Goal: Information Seeking & Learning: Check status

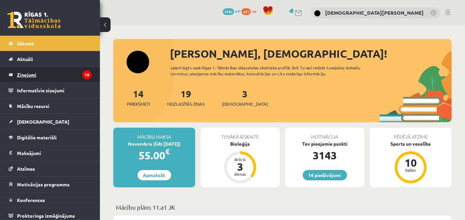
click at [35, 69] on legend "Ziņojumi 19" at bounding box center [54, 74] width 75 height 15
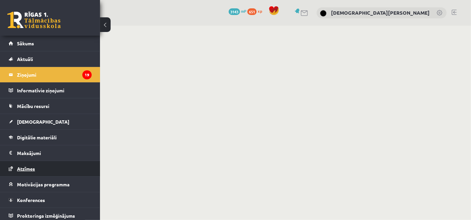
click at [57, 172] on link "Atzīmes" at bounding box center [50, 168] width 83 height 15
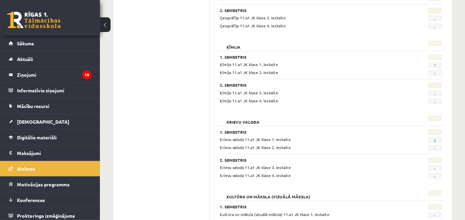
scroll to position [433, 0]
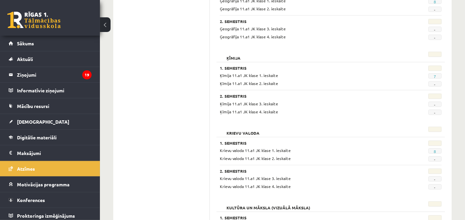
click at [438, 73] on span "7" at bounding box center [435, 75] width 13 height 5
click at [436, 75] on link "7" at bounding box center [435, 76] width 2 height 5
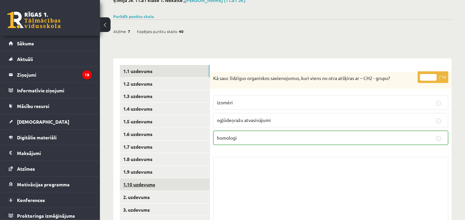
scroll to position [111, 0]
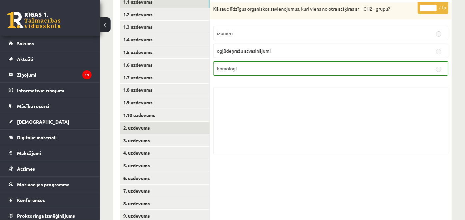
click at [153, 131] on link "2. uzdevums" at bounding box center [165, 128] width 90 height 12
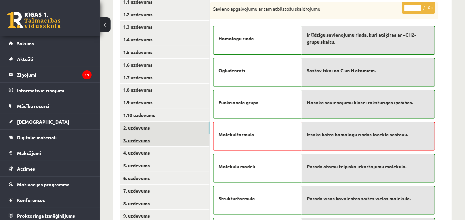
click at [151, 142] on link "3. uzdevums" at bounding box center [165, 140] width 90 height 12
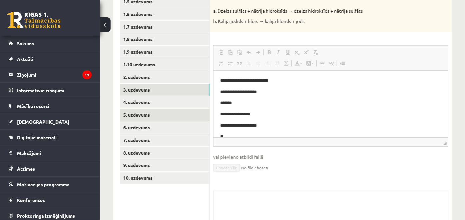
scroll to position [0, 0]
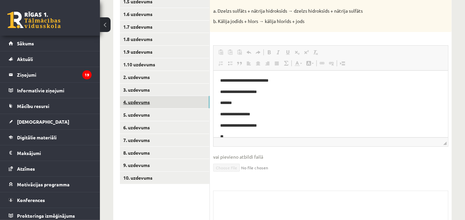
click at [160, 102] on link "4. uzdevums" at bounding box center [165, 102] width 90 height 12
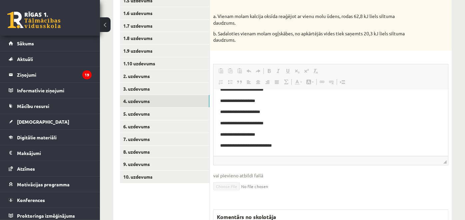
scroll to position [204, 0]
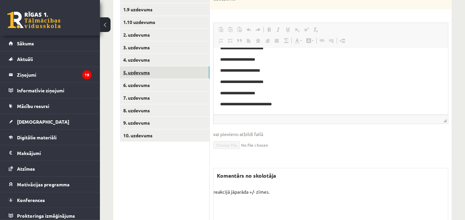
click at [146, 74] on link "5. uzdevums" at bounding box center [165, 72] width 90 height 12
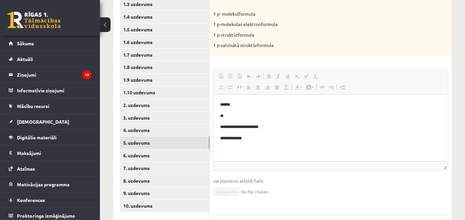
scroll to position [151, 0]
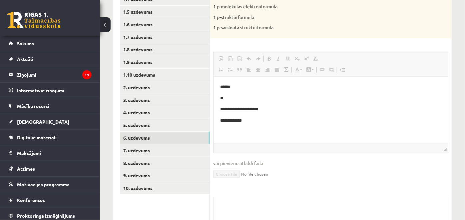
click at [179, 137] on link "6. uzdevums" at bounding box center [165, 138] width 90 height 12
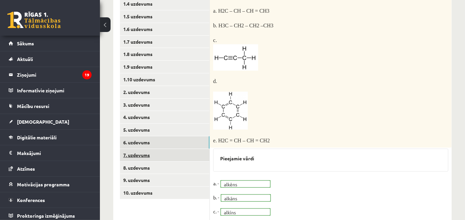
scroll to position [188, 0]
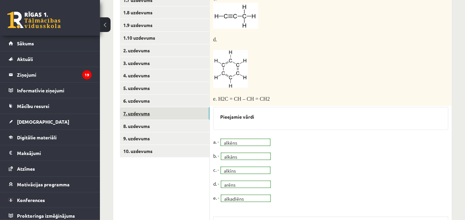
click at [149, 113] on link "7. uzdevums" at bounding box center [165, 113] width 90 height 12
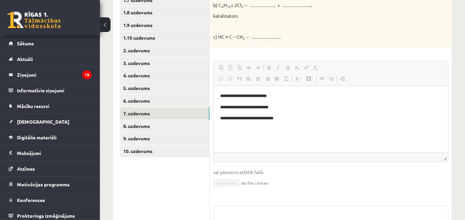
scroll to position [0, 0]
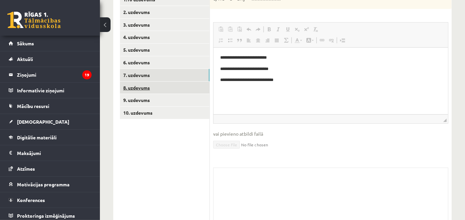
click at [174, 84] on link "8. uzdevums" at bounding box center [165, 88] width 90 height 12
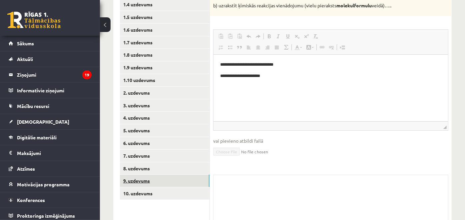
click at [193, 180] on link "9. uzdevums" at bounding box center [165, 181] width 90 height 12
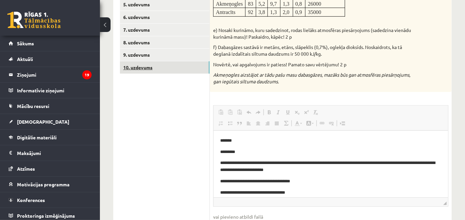
click at [156, 70] on link "10. uzdevums" at bounding box center [165, 67] width 90 height 12
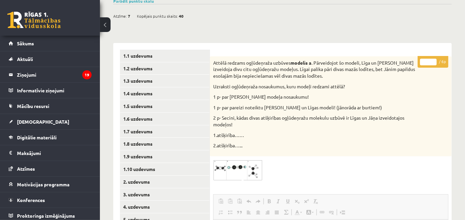
scroll to position [52, 0]
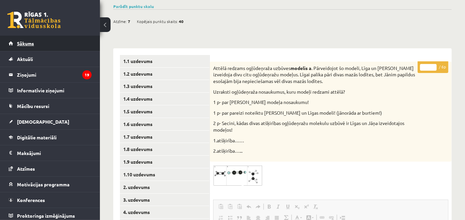
click at [50, 45] on link "Sākums" at bounding box center [50, 43] width 83 height 15
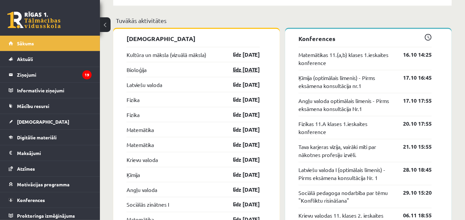
scroll to position [592, 0]
